Goal: Task Accomplishment & Management: Use online tool/utility

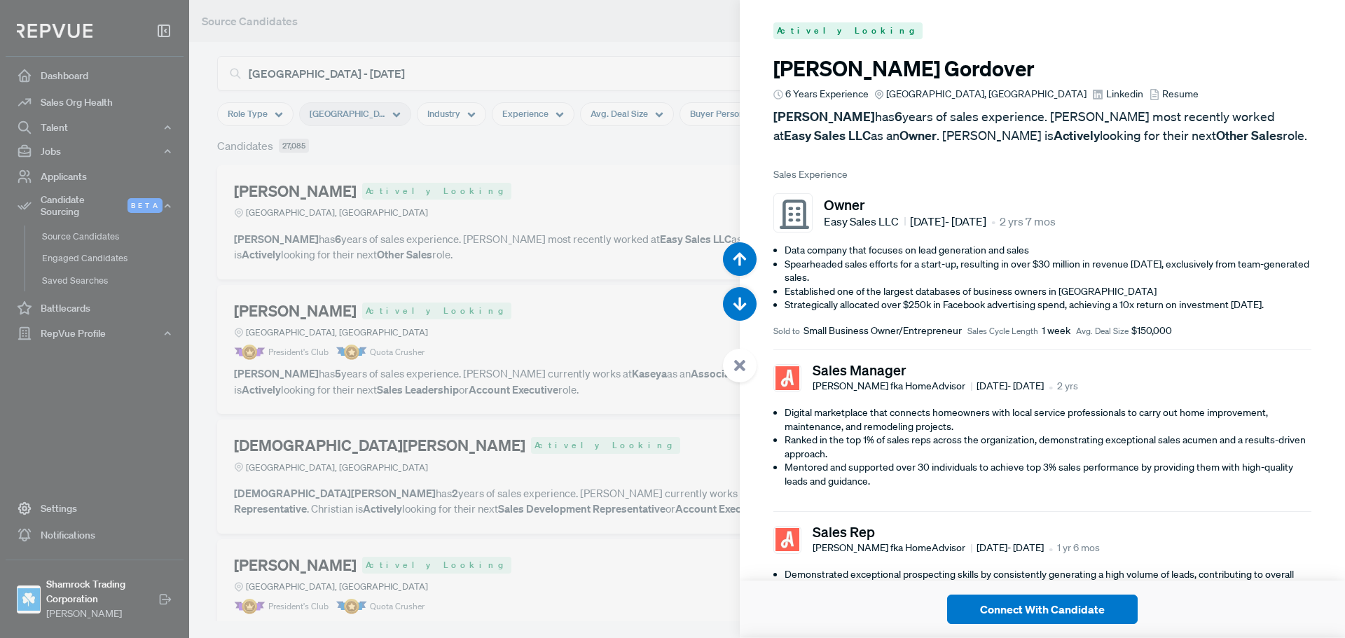
scroll to position [47220, 0]
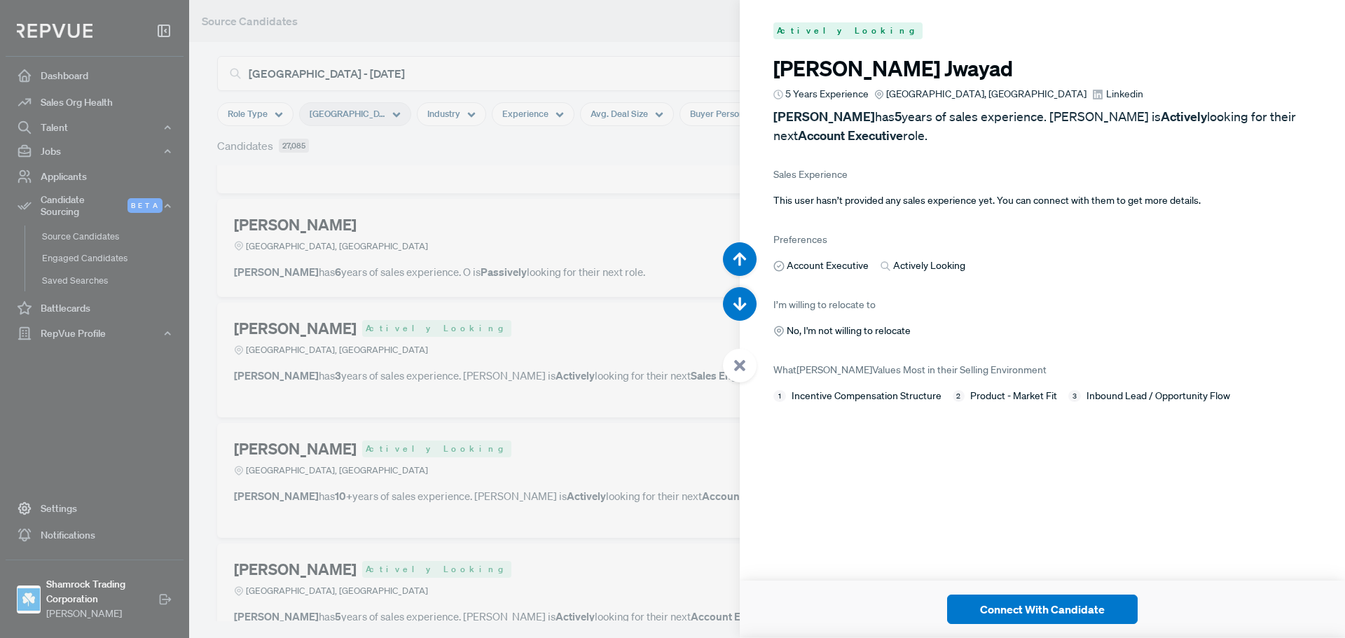
click at [492, 201] on div at bounding box center [672, 319] width 1345 height 638
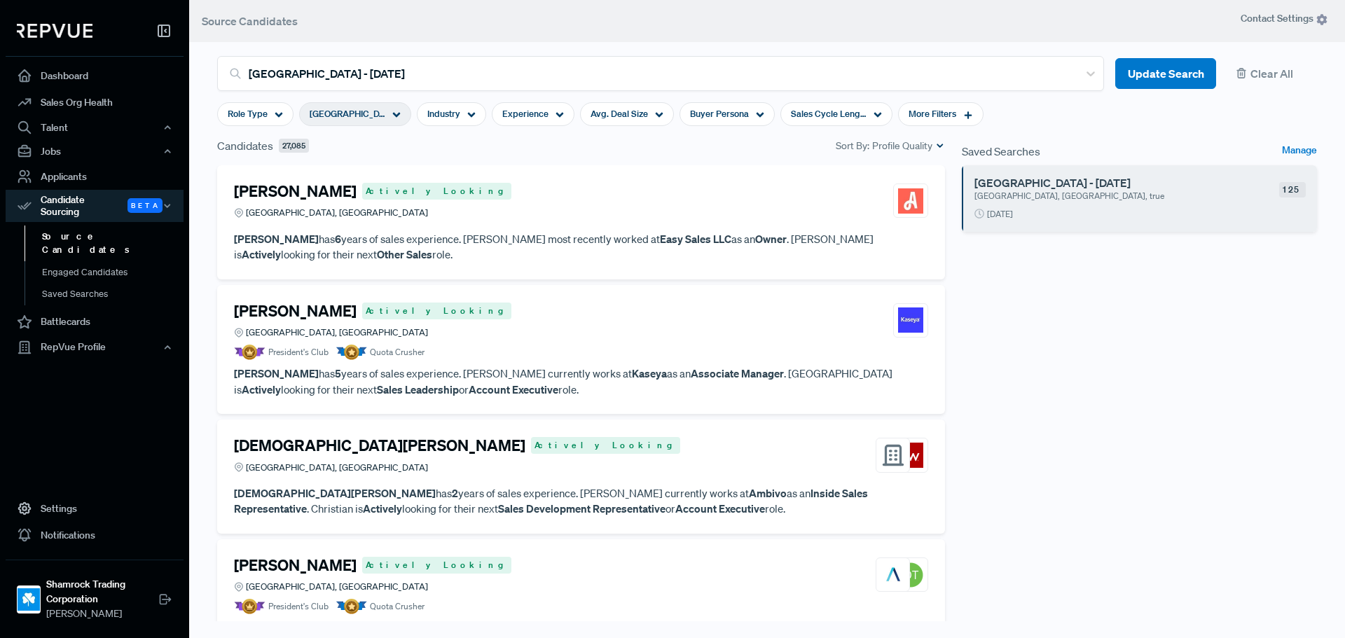
click at [625, 193] on div "Joshua Gordover Actively Looking Greater Miami Area, FL" at bounding box center [581, 201] width 694 height 38
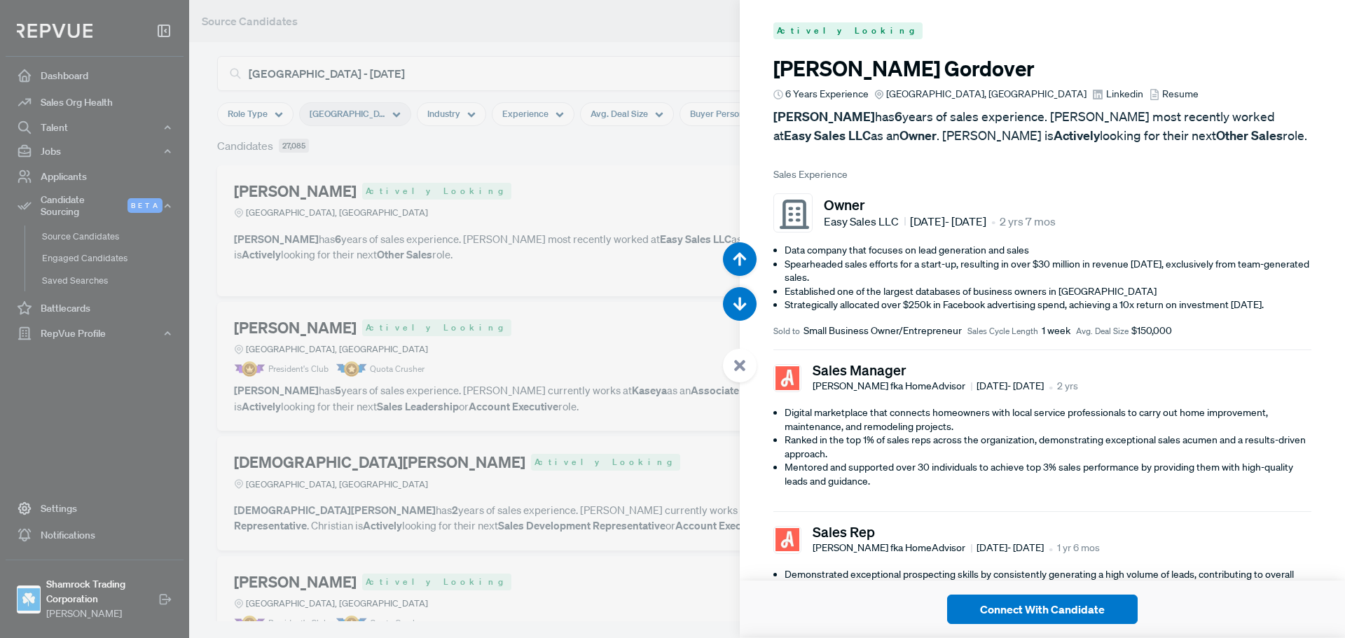
click at [1149, 96] on icon at bounding box center [1154, 94] width 11 height 11
click at [1162, 92] on span "Resume" at bounding box center [1180, 94] width 36 height 15
click at [613, 254] on div at bounding box center [672, 319] width 1345 height 638
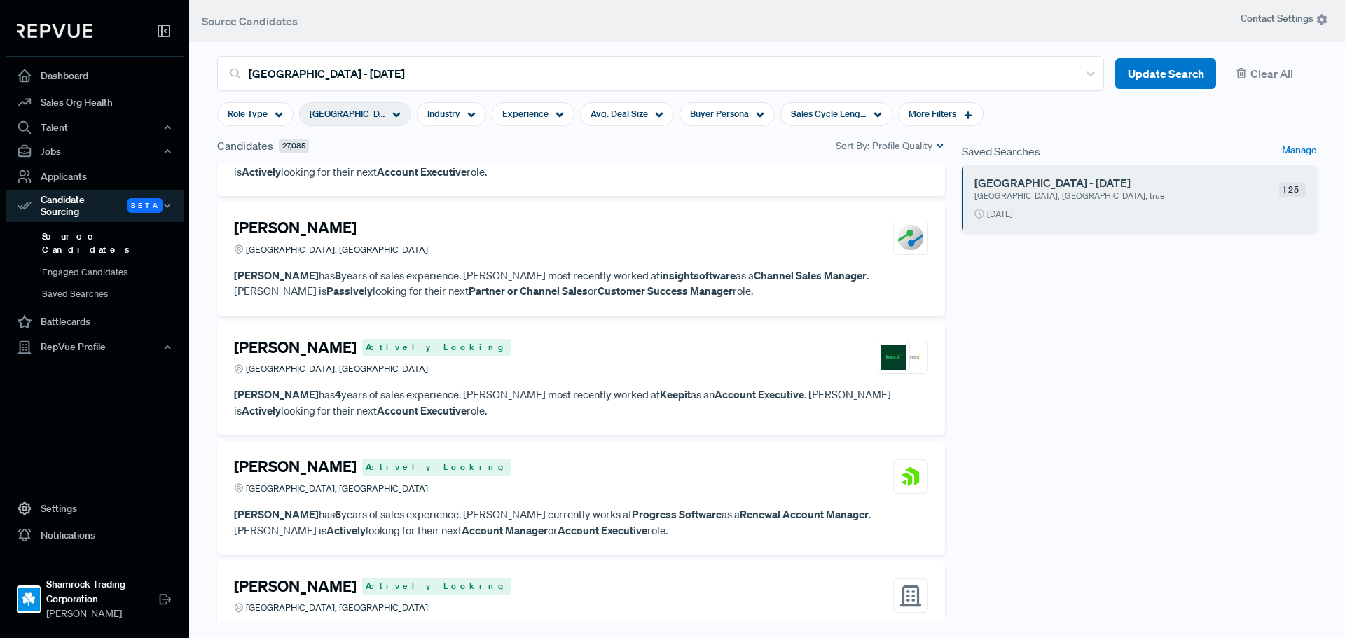
scroll to position [490, 0]
click at [576, 355] on div "Alain Corona Actively Looking Greater Miami Area, FL" at bounding box center [581, 356] width 694 height 38
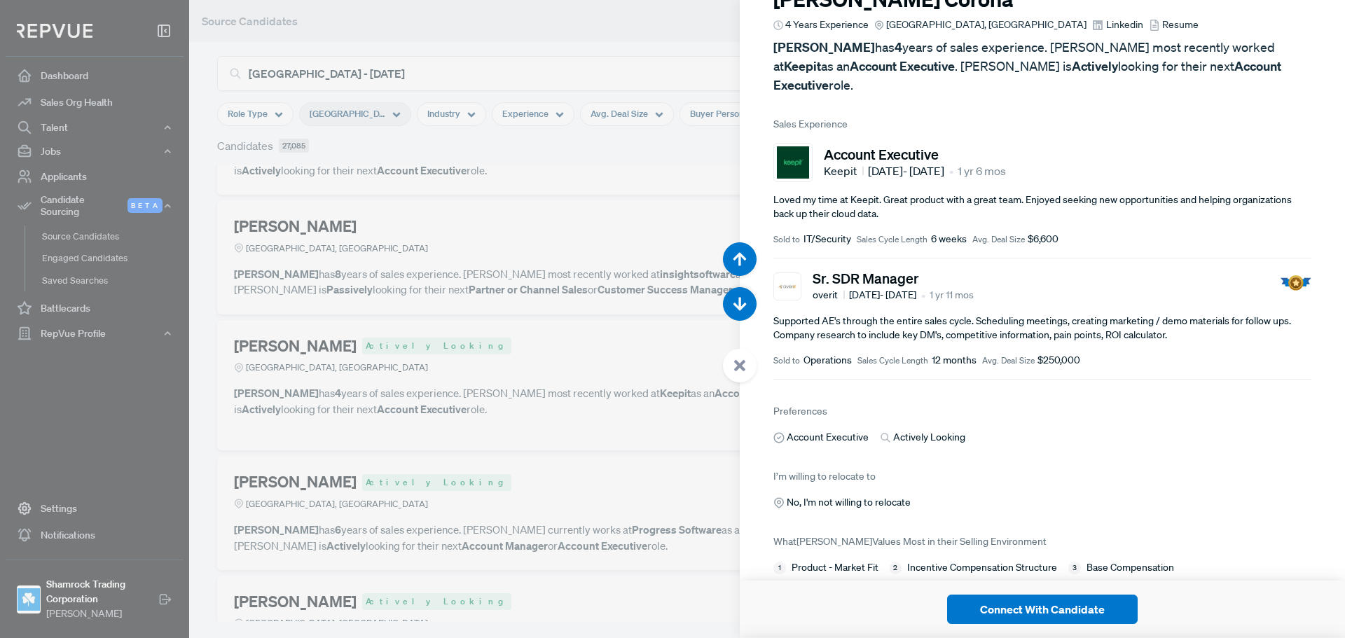
scroll to position [88, 0]
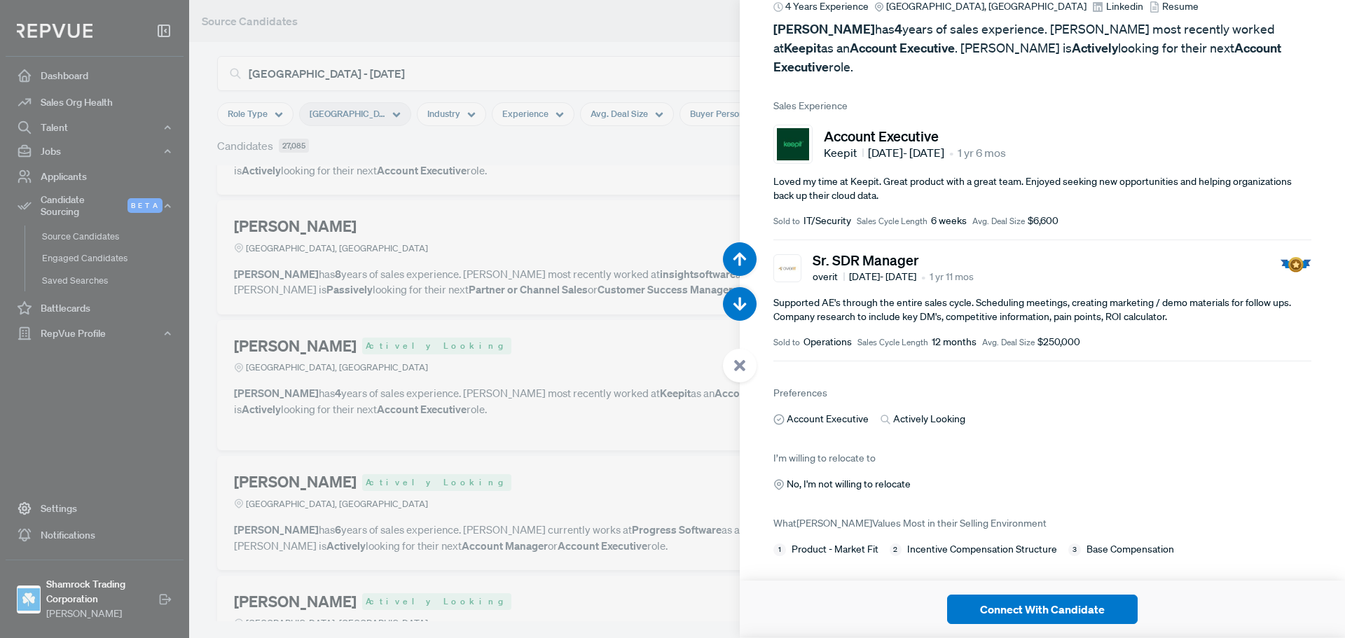
drag, startPoint x: 600, startPoint y: 293, endPoint x: 554, endPoint y: 343, distance: 67.9
click at [600, 293] on div at bounding box center [672, 319] width 1345 height 638
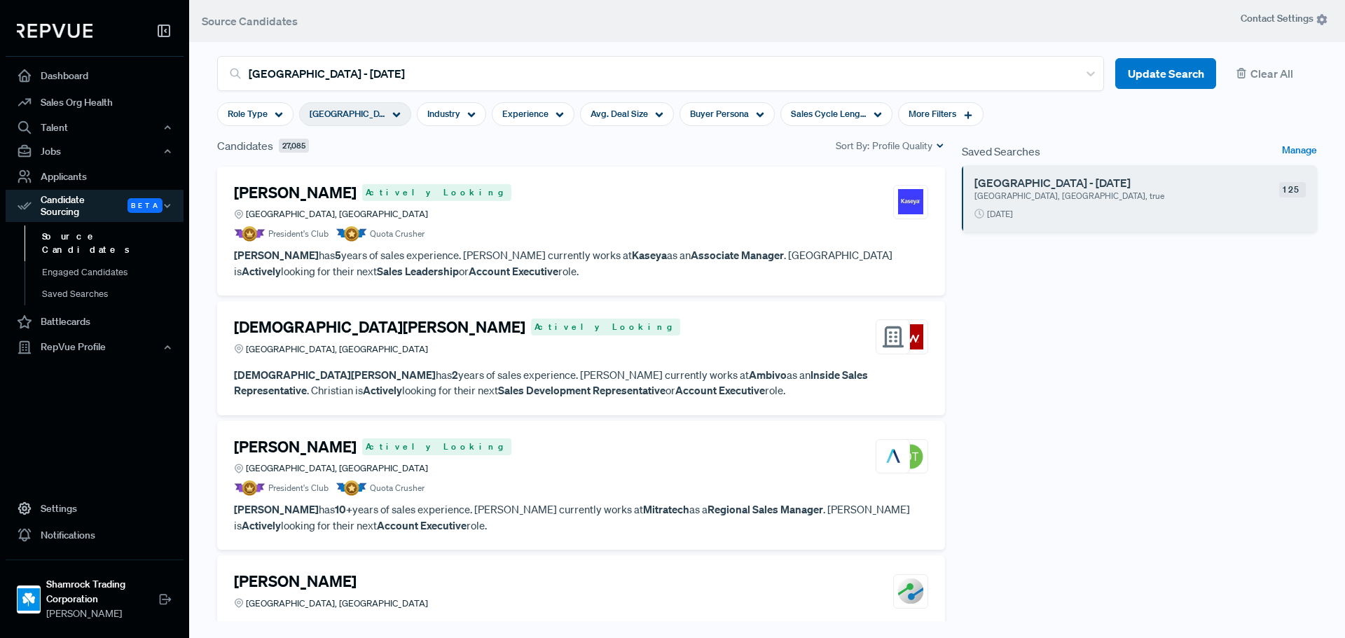
scroll to position [140, 0]
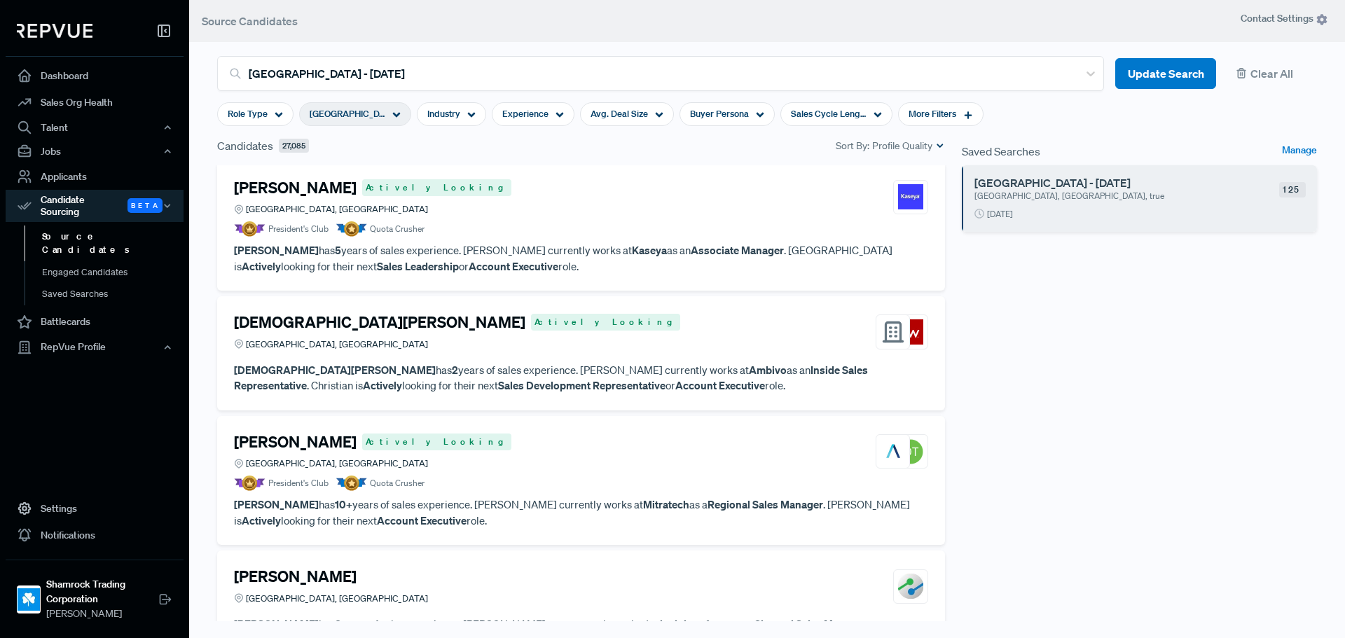
click at [254, 436] on h4 "[PERSON_NAME]" at bounding box center [295, 442] width 123 height 18
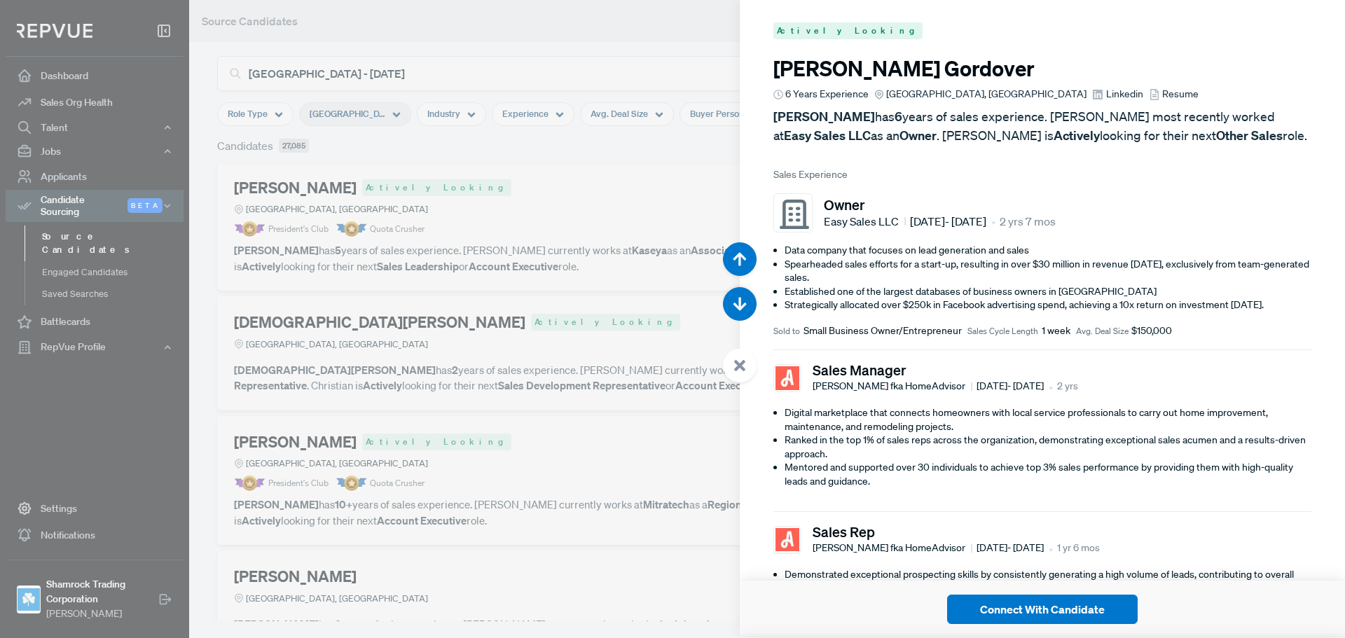
scroll to position [1914, 0]
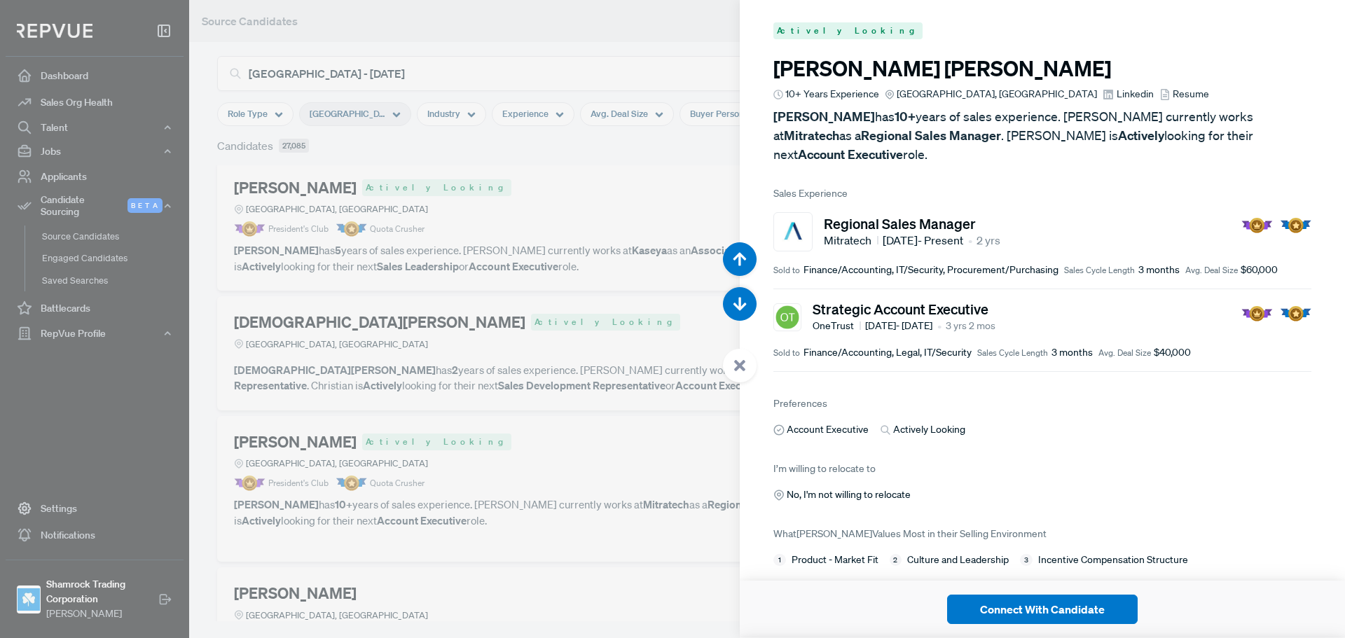
drag, startPoint x: 474, startPoint y: 378, endPoint x: 473, endPoint y: 371, distance: 7.0
click at [474, 378] on div at bounding box center [672, 319] width 1345 height 638
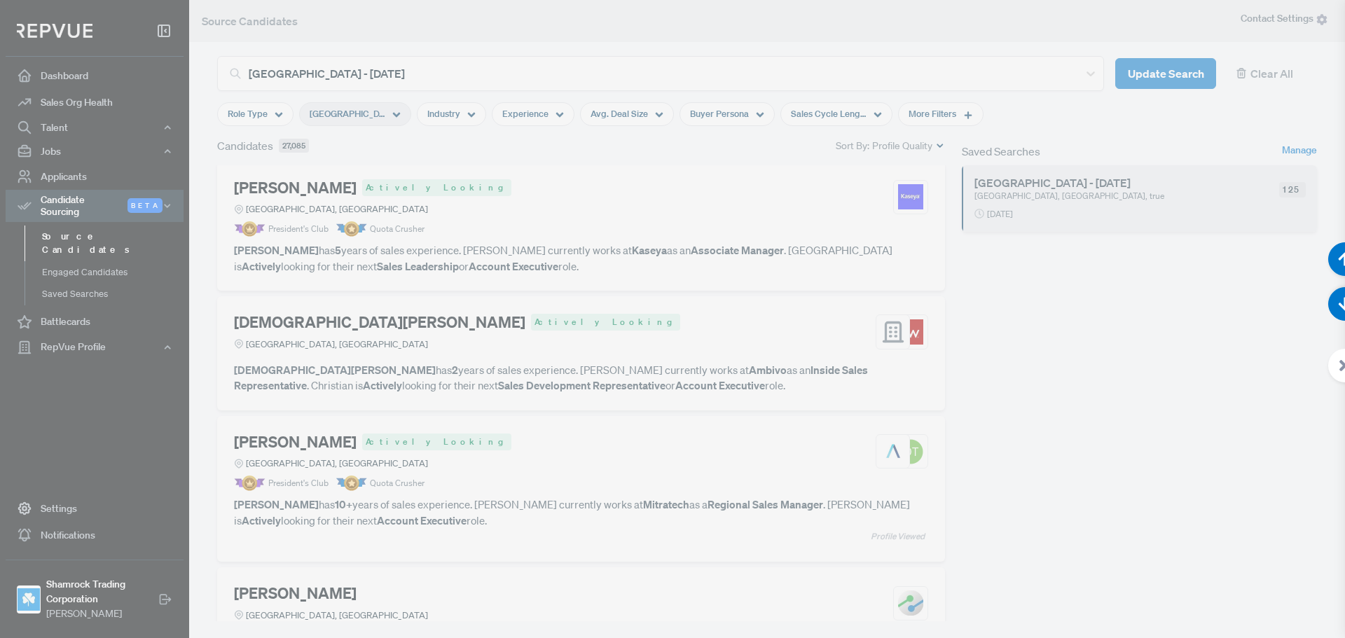
click at [460, 319] on div at bounding box center [672, 319] width 1345 height 638
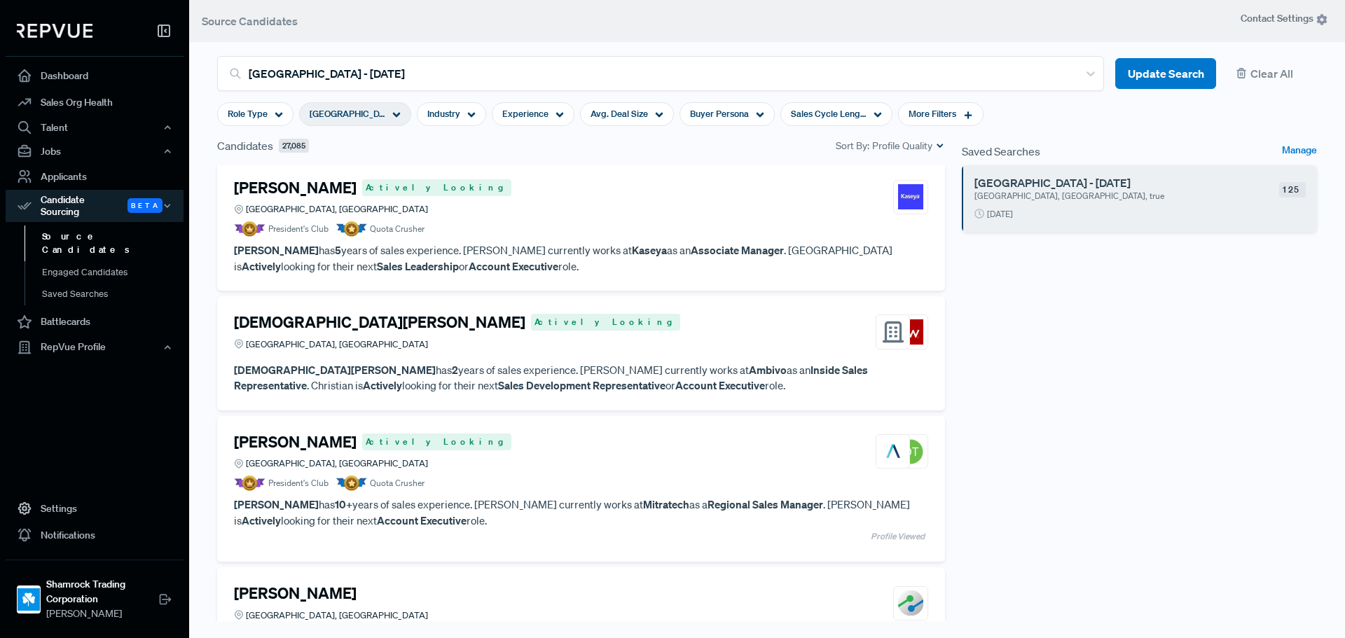
click at [417, 323] on h4 "[DEMOGRAPHIC_DATA][PERSON_NAME]" at bounding box center [379, 322] width 291 height 18
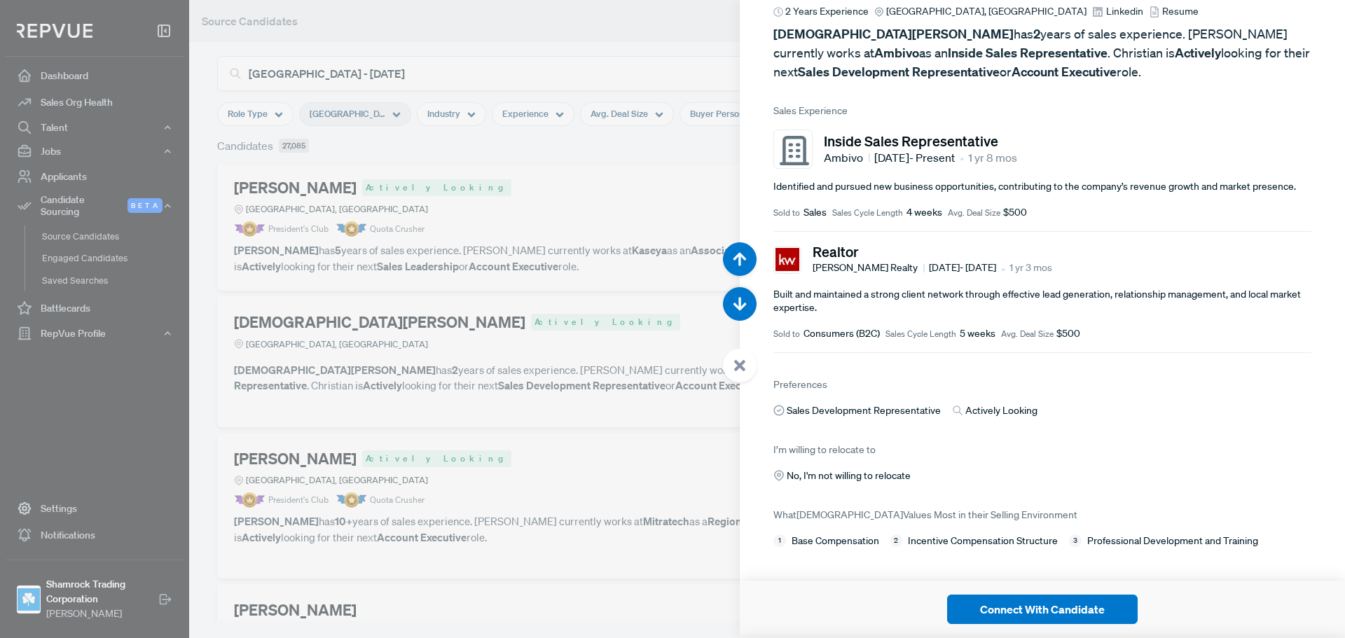
scroll to position [93, 0]
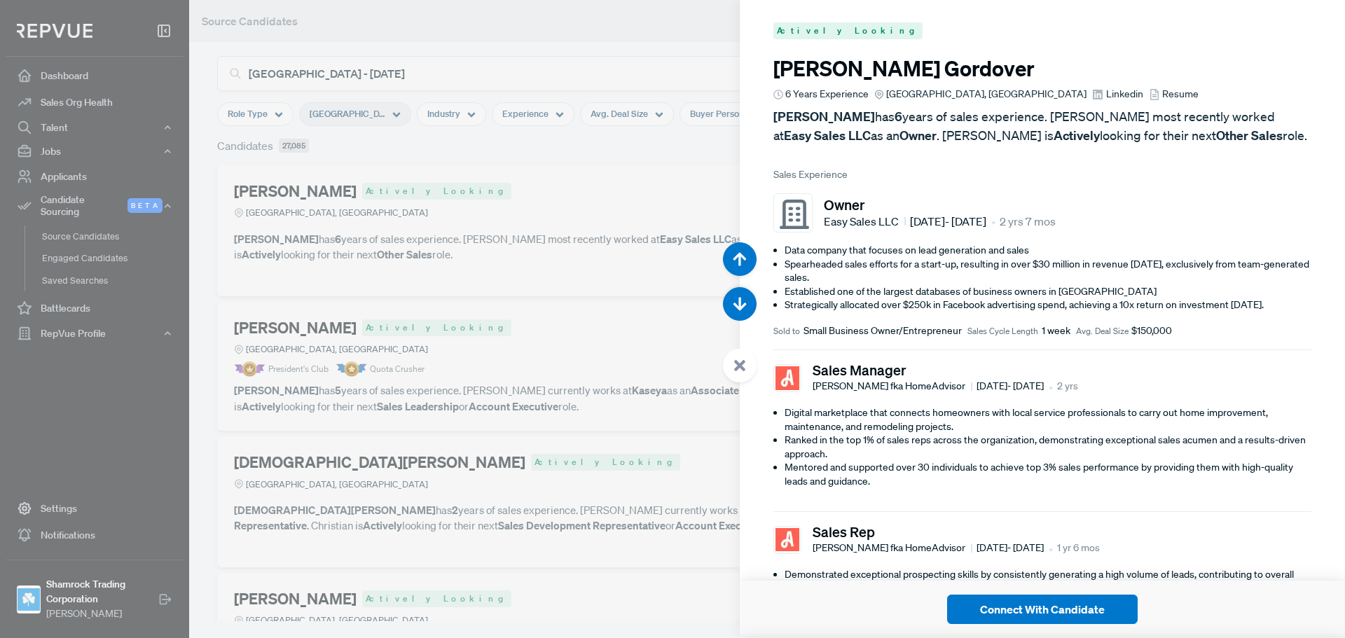
scroll to position [93, 0]
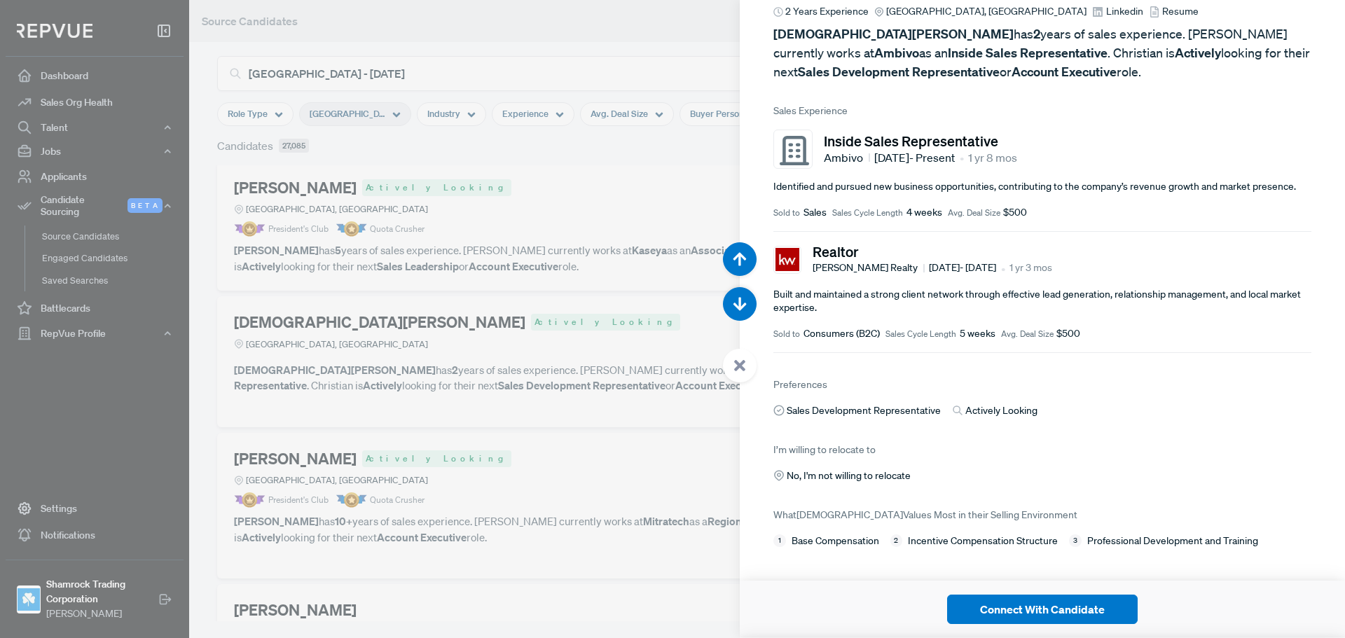
click at [658, 312] on div at bounding box center [672, 319] width 1345 height 638
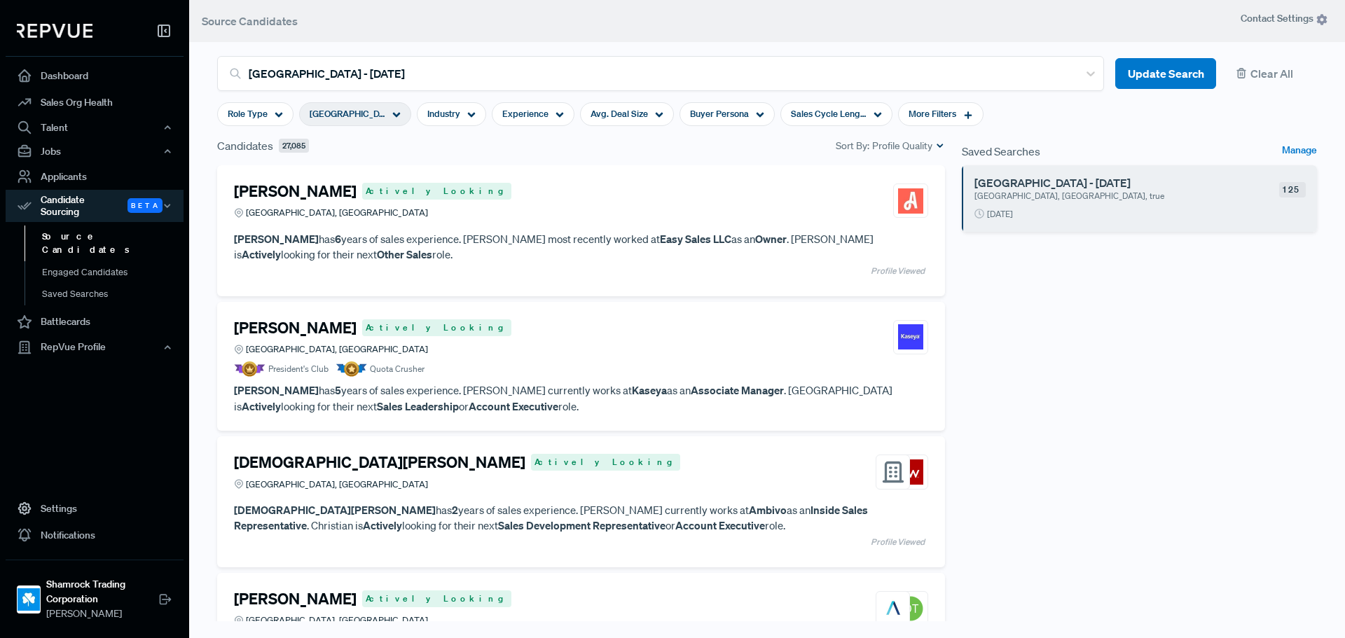
scroll to position [420, 0]
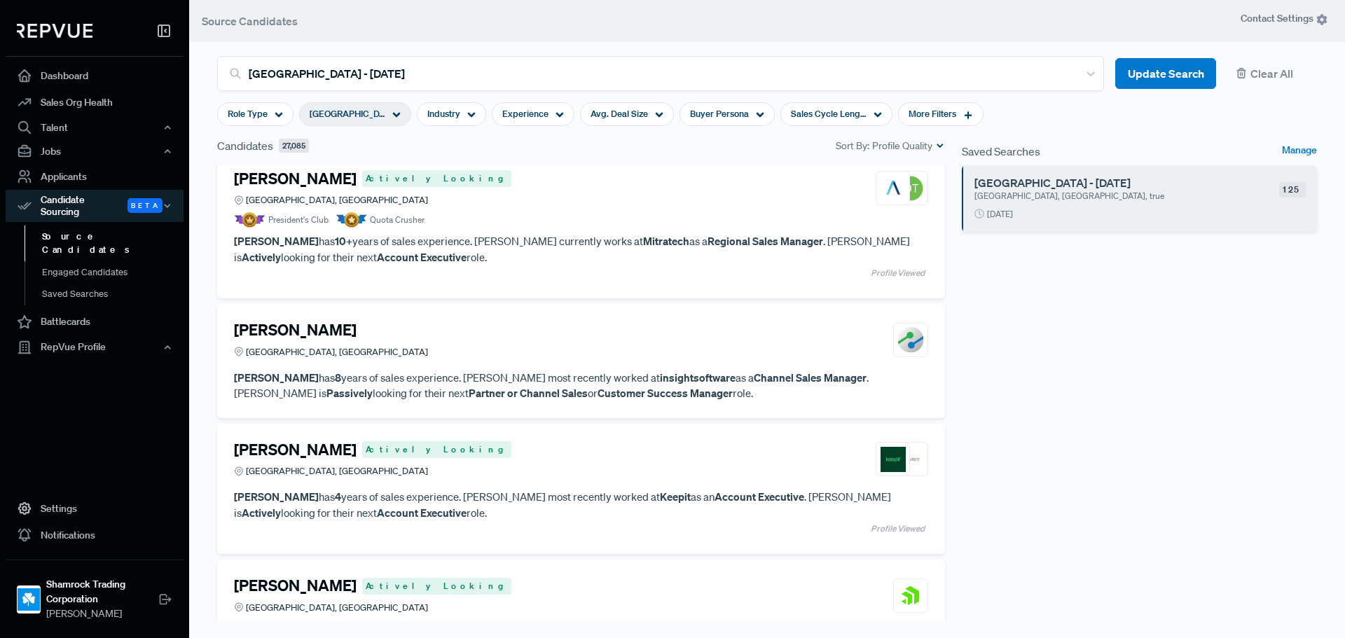
click at [300, 449] on h4 "[PERSON_NAME]" at bounding box center [295, 450] width 123 height 18
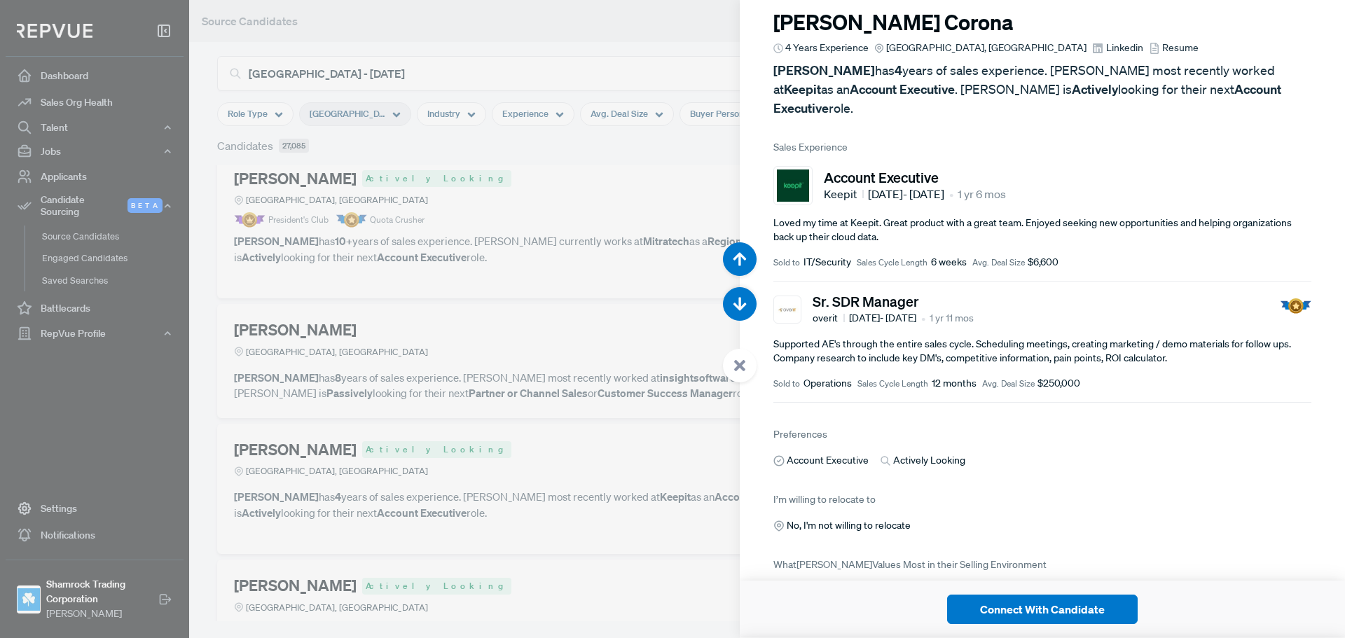
scroll to position [88, 0]
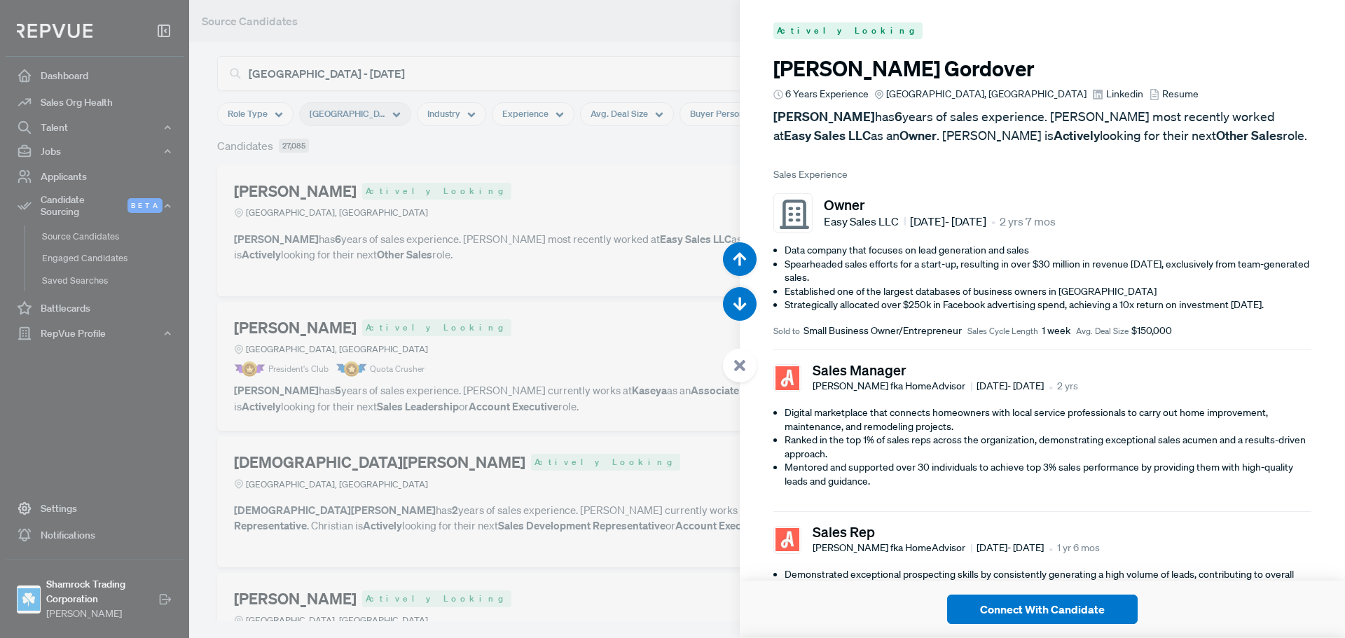
scroll to position [88, 0]
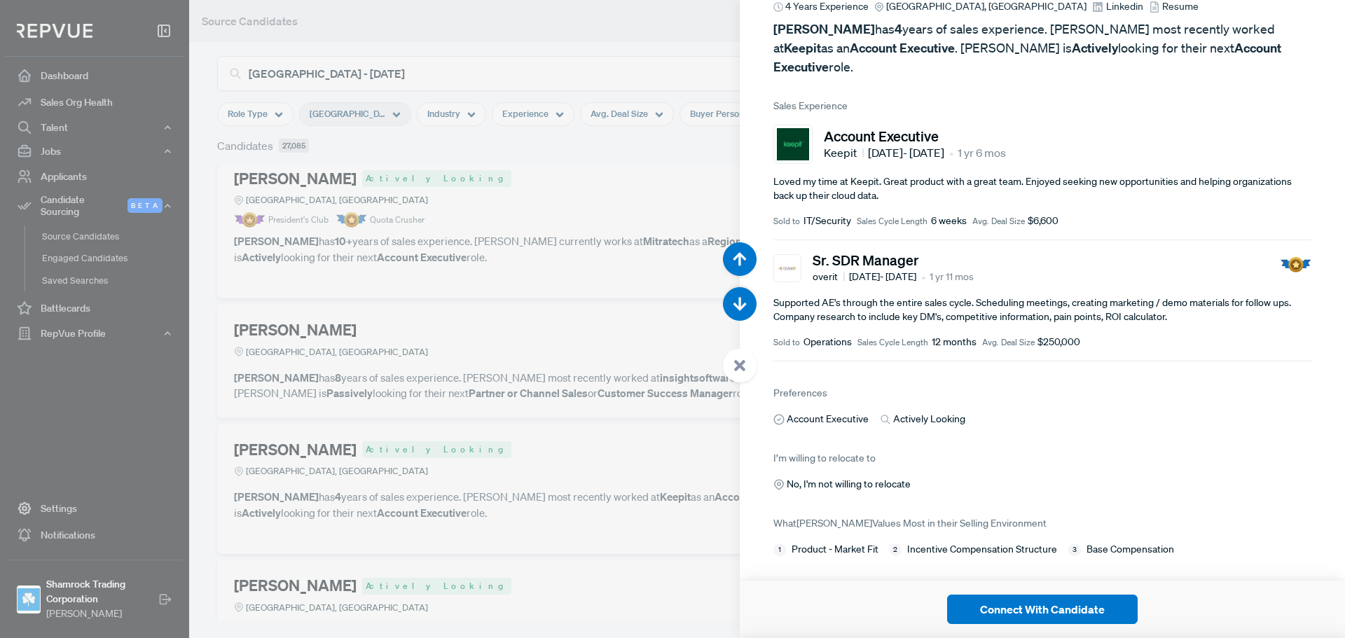
click at [552, 386] on div at bounding box center [672, 319] width 1345 height 638
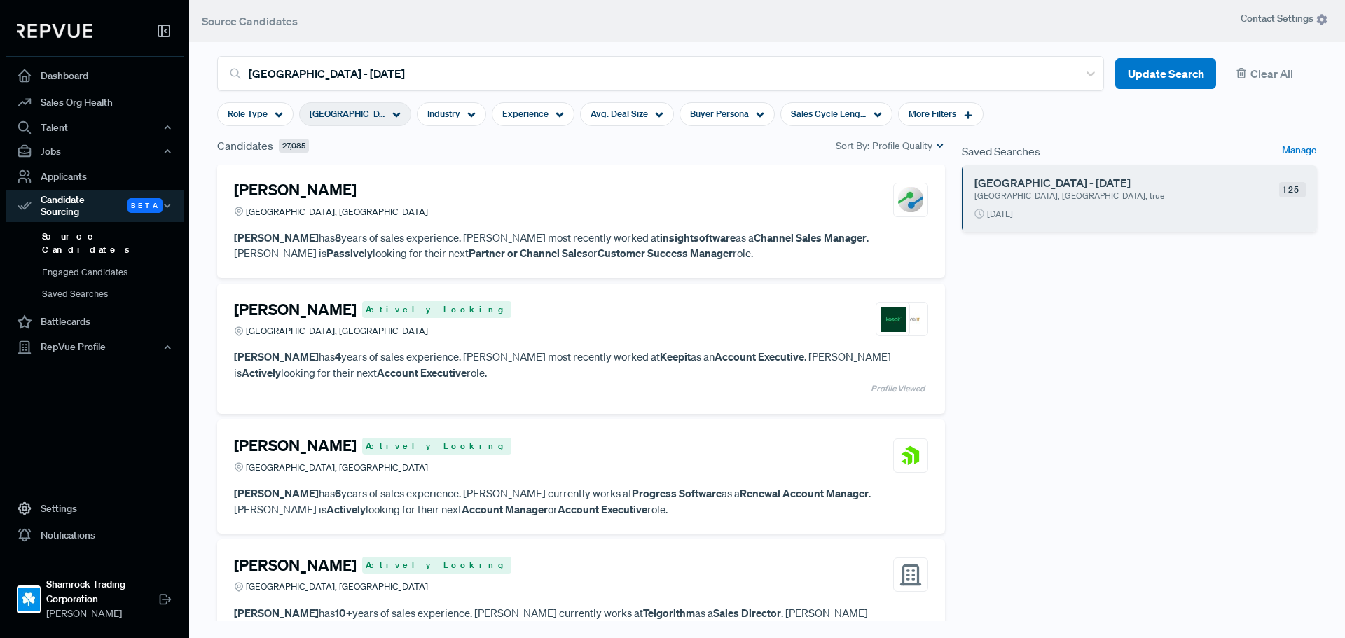
scroll to position [70, 0]
